Goal: Check status: Check status

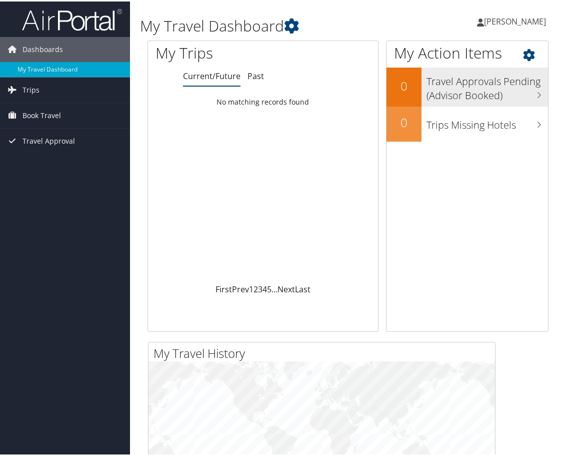
click at [465, 91] on h3 "Travel Approvals Pending (Advisor Booked)" at bounding box center [488, 84] width 122 height 33
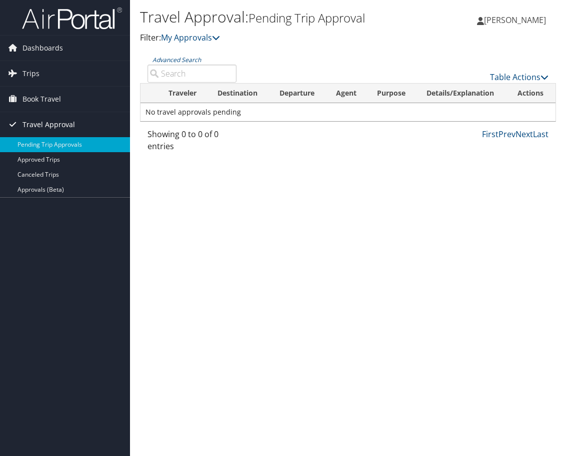
click at [56, 127] on span "Travel Approval" at bounding box center [49, 124] width 53 height 25
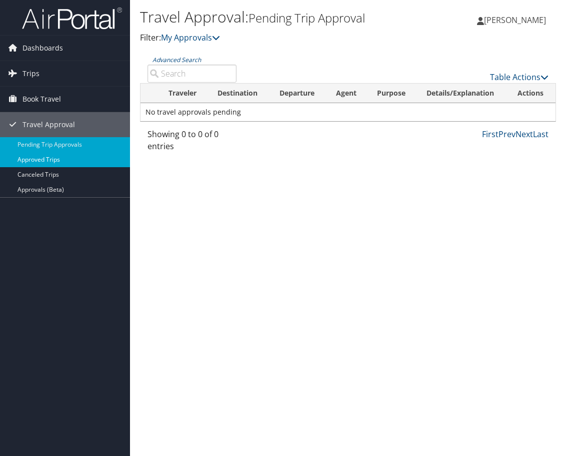
click at [40, 160] on link "Approved Trips" at bounding box center [65, 159] width 130 height 15
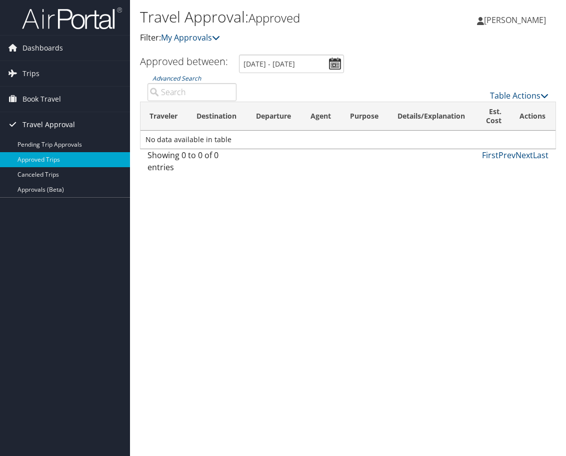
click at [42, 125] on span "Travel Approval" at bounding box center [49, 124] width 53 height 25
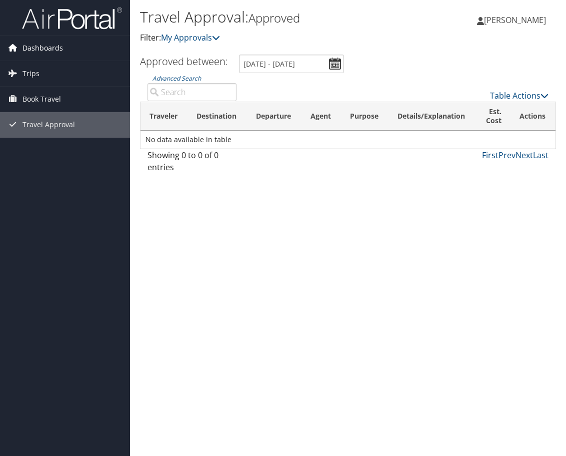
click at [30, 48] on span "Dashboards" at bounding box center [43, 48] width 41 height 25
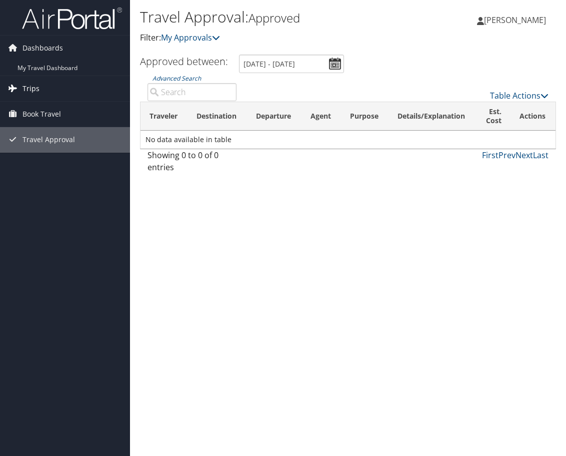
click at [31, 89] on span "Trips" at bounding box center [31, 88] width 17 height 25
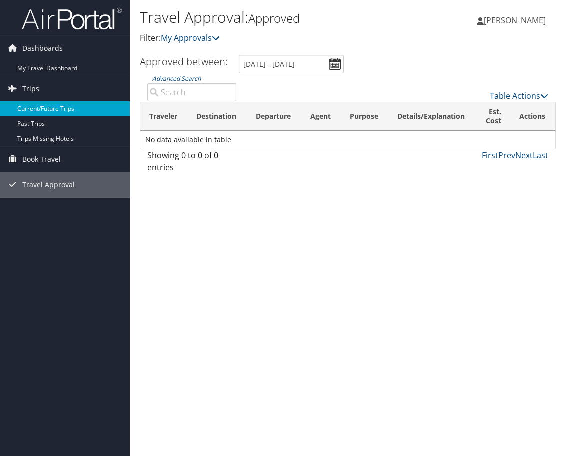
click at [28, 107] on link "Current/Future Trips" at bounding box center [65, 108] width 130 height 15
